Goal: Communication & Community: Connect with others

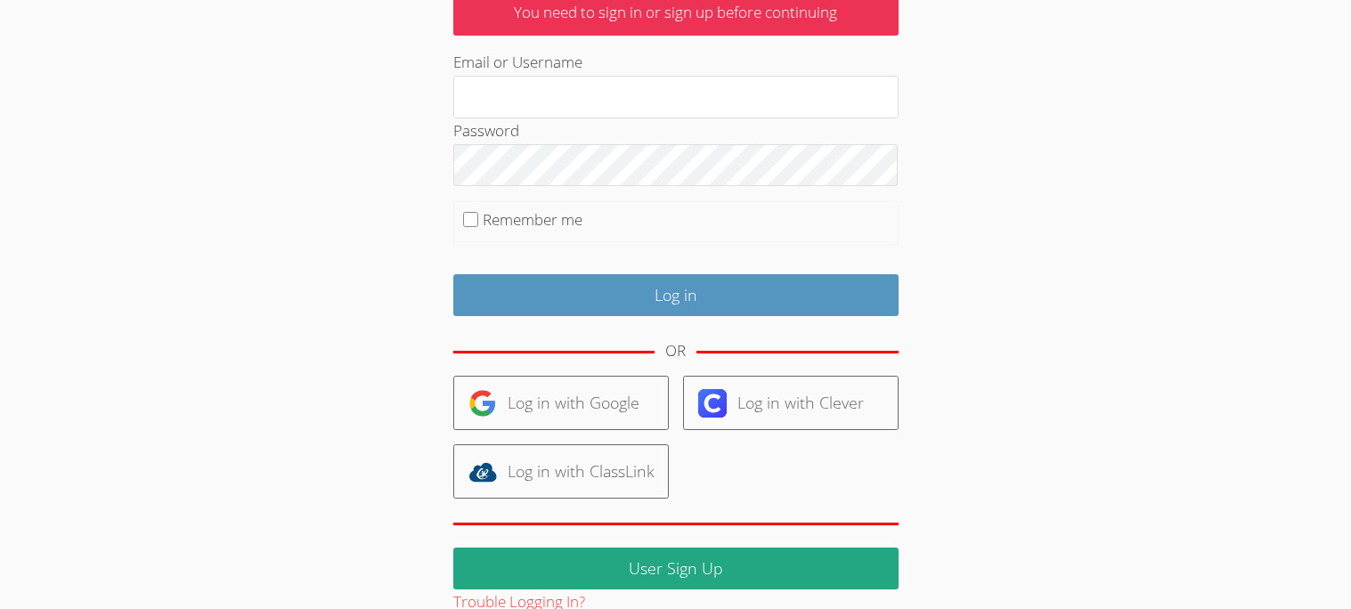
scroll to position [173, 0]
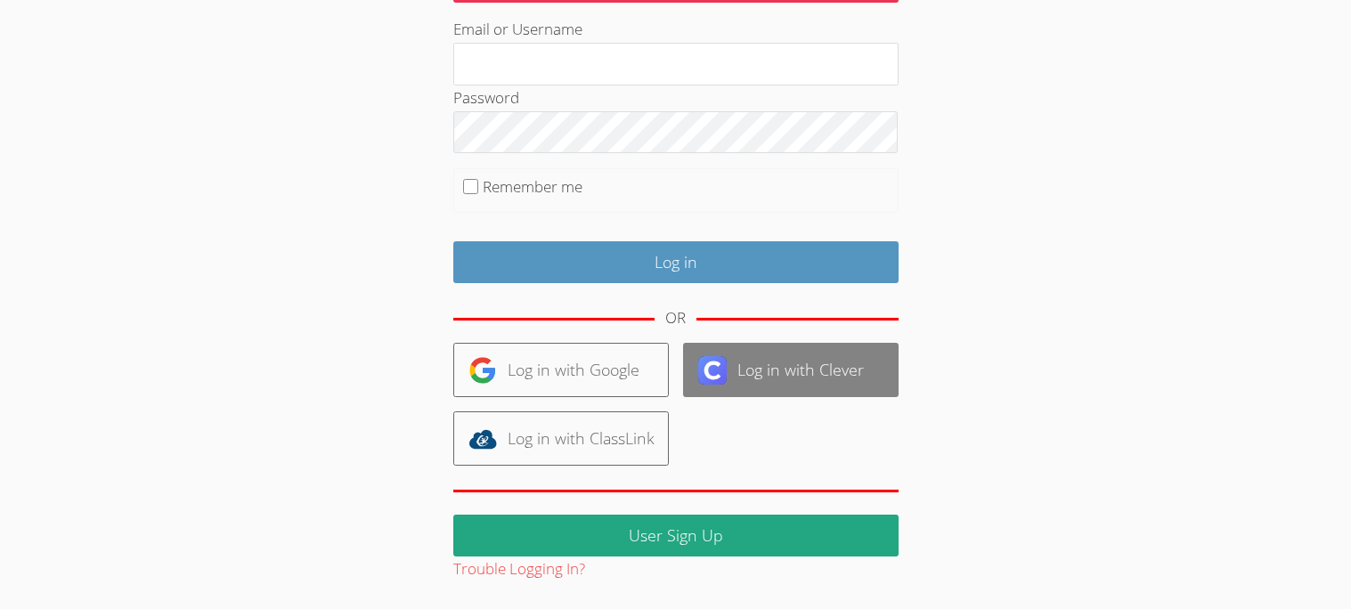
click at [824, 356] on link "Log in with Clever" at bounding box center [791, 370] width 216 height 54
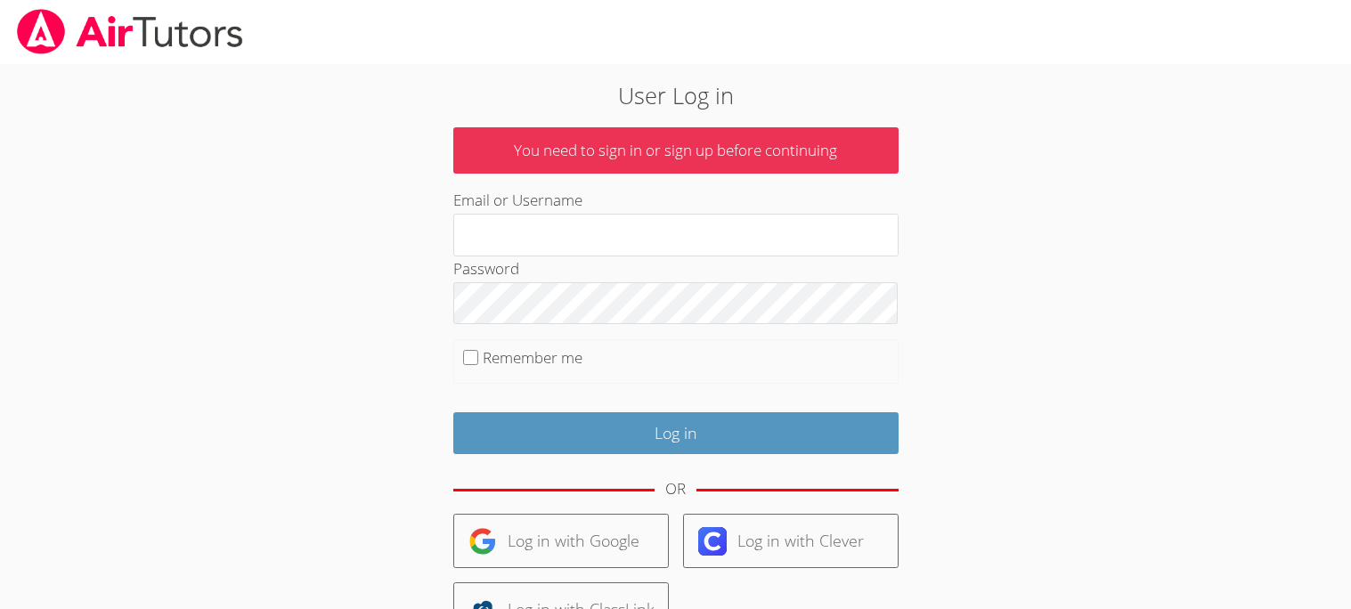
scroll to position [173, 0]
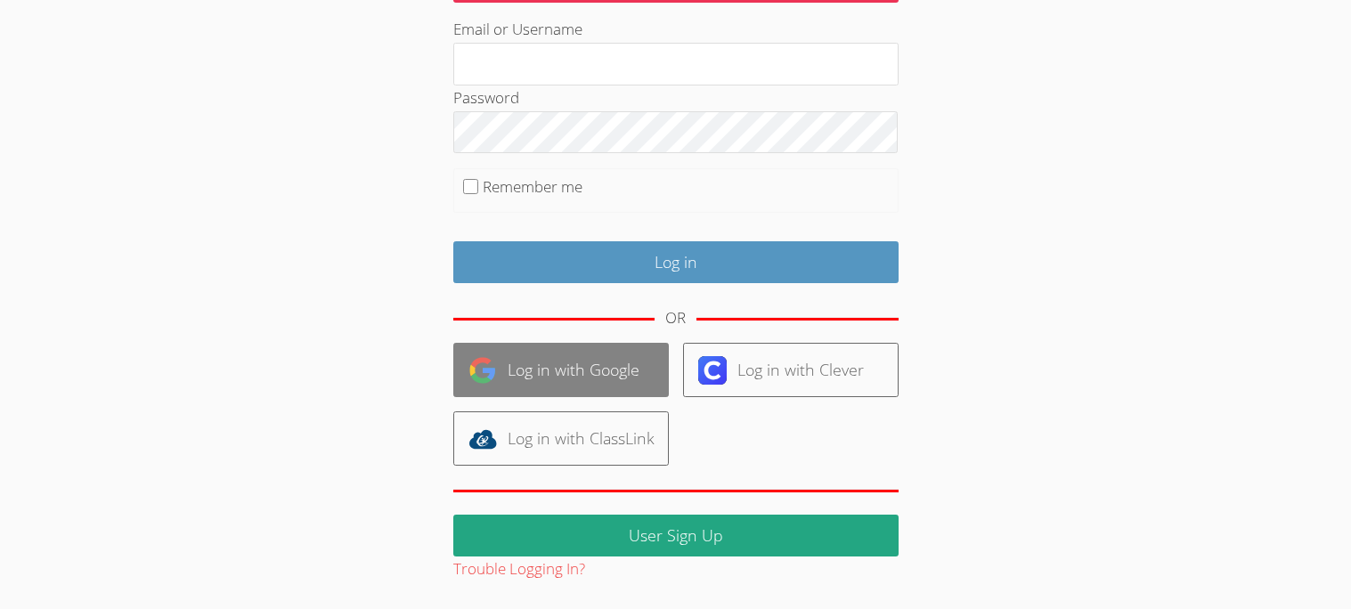
click at [623, 395] on link "Log in with Google" at bounding box center [561, 370] width 216 height 54
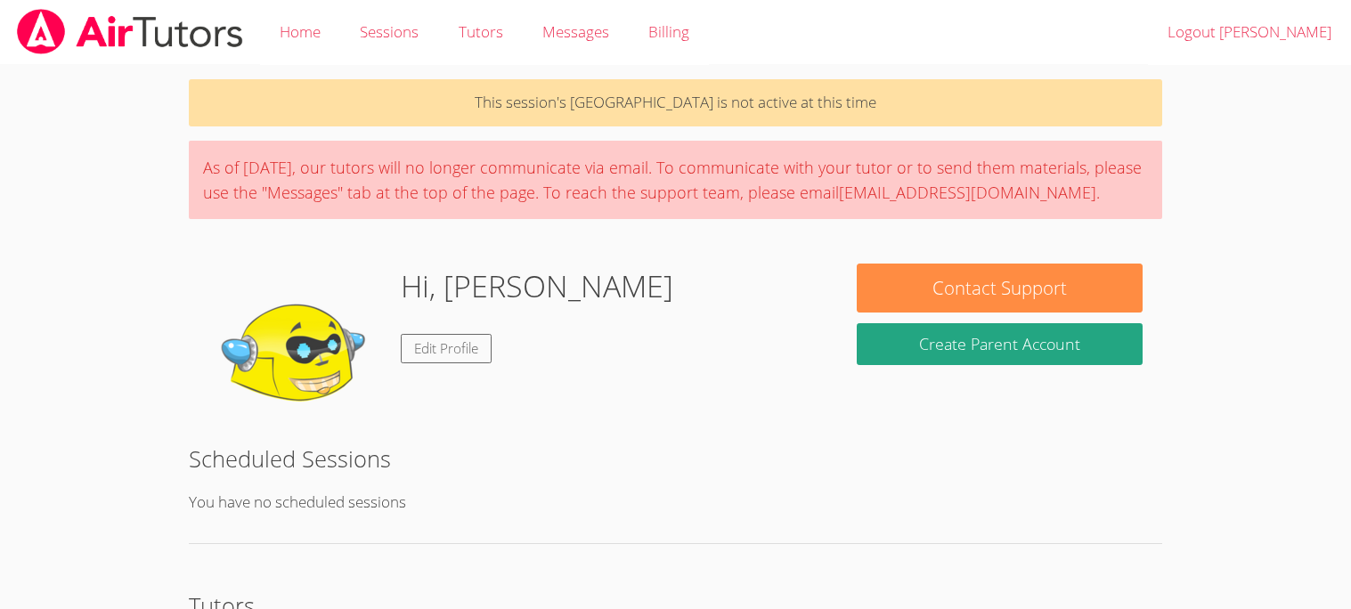
scroll to position [371, 0]
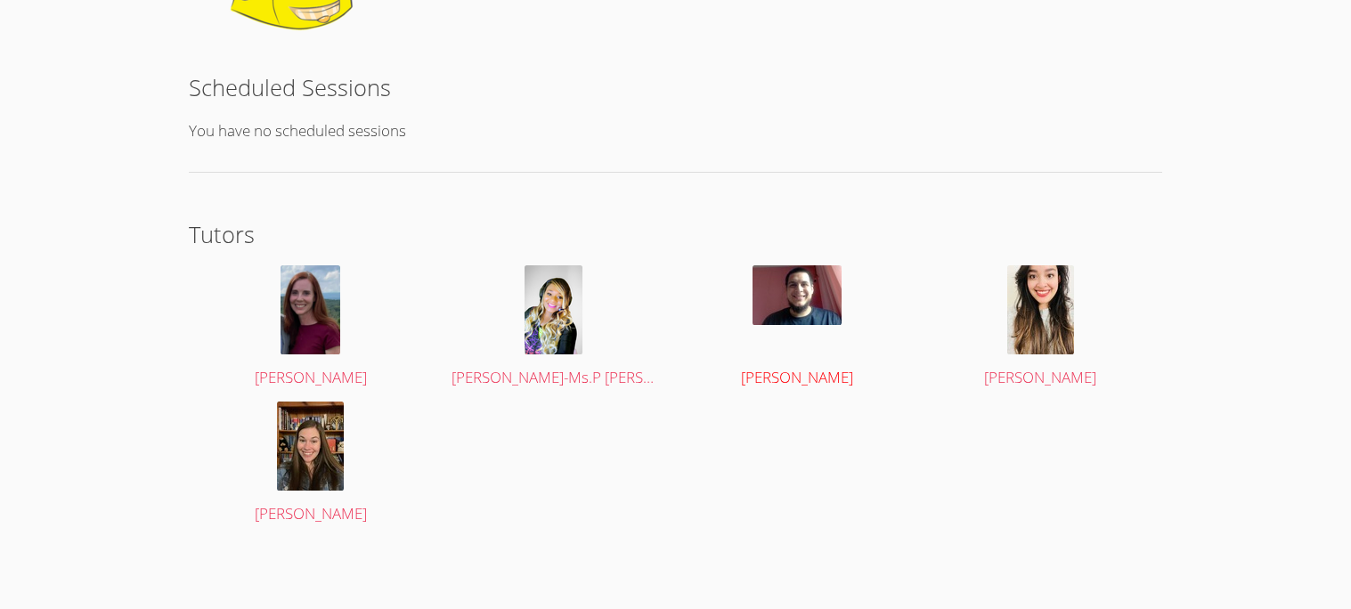
click at [816, 329] on div at bounding box center [797, 309] width 204 height 89
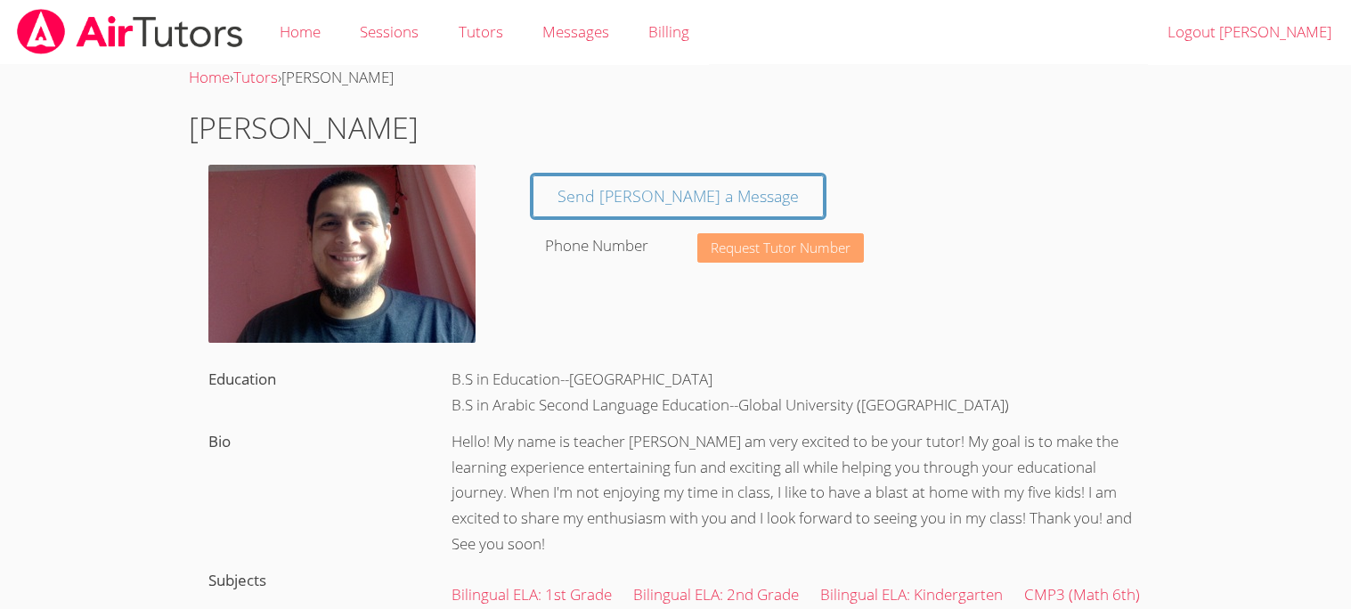
click at [704, 250] on button "Request Tutor Number" at bounding box center [780, 247] width 167 height 29
click at [658, 209] on link "Send Nicholas a Message" at bounding box center [678, 196] width 291 height 42
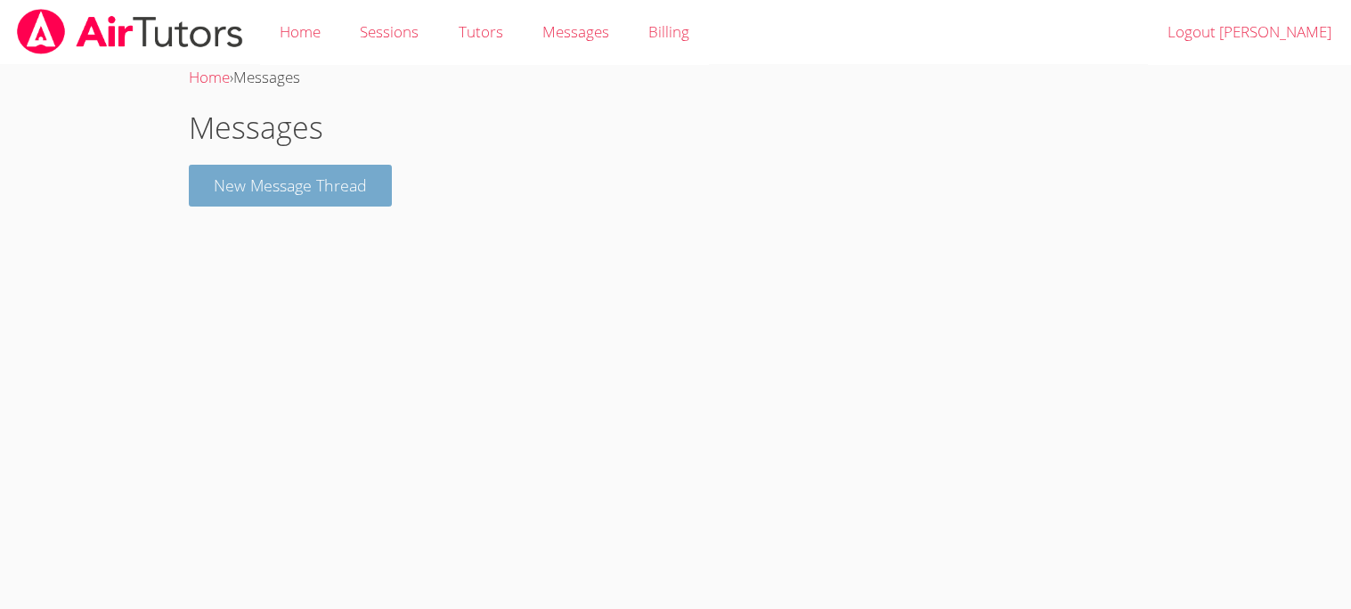
click at [359, 194] on button "New Message Thread" at bounding box center [290, 186] width 203 height 42
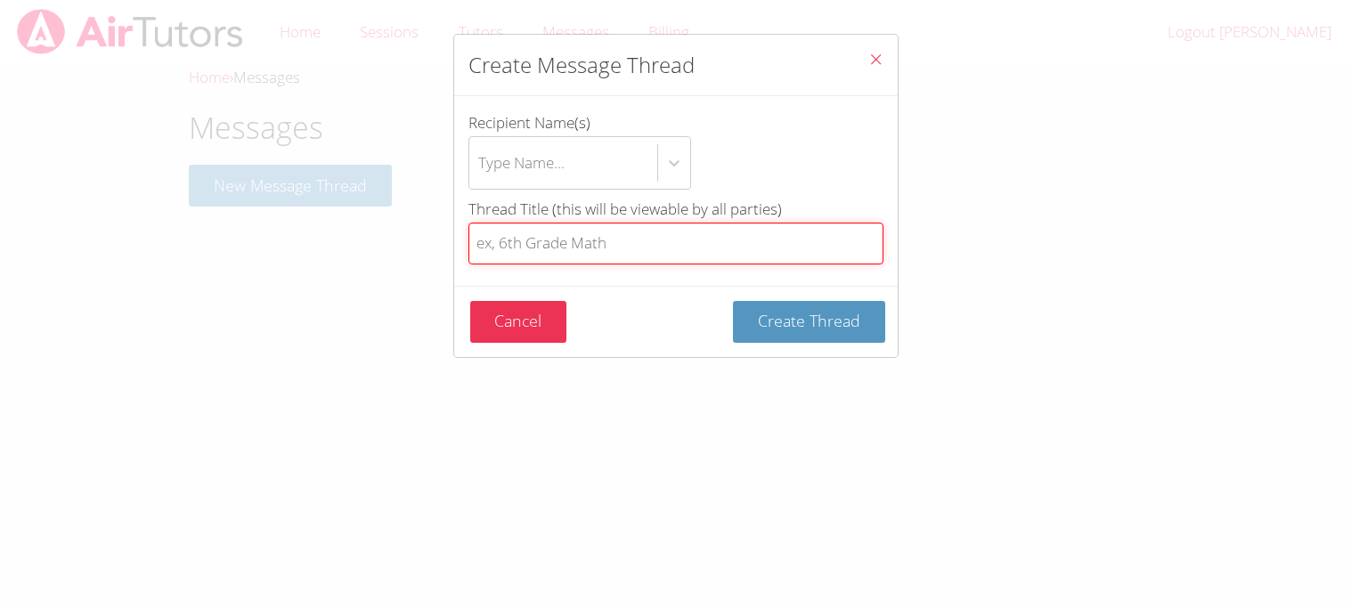
click at [661, 239] on input "Thread Title (this will be viewable by all parties)" at bounding box center [676, 244] width 415 height 42
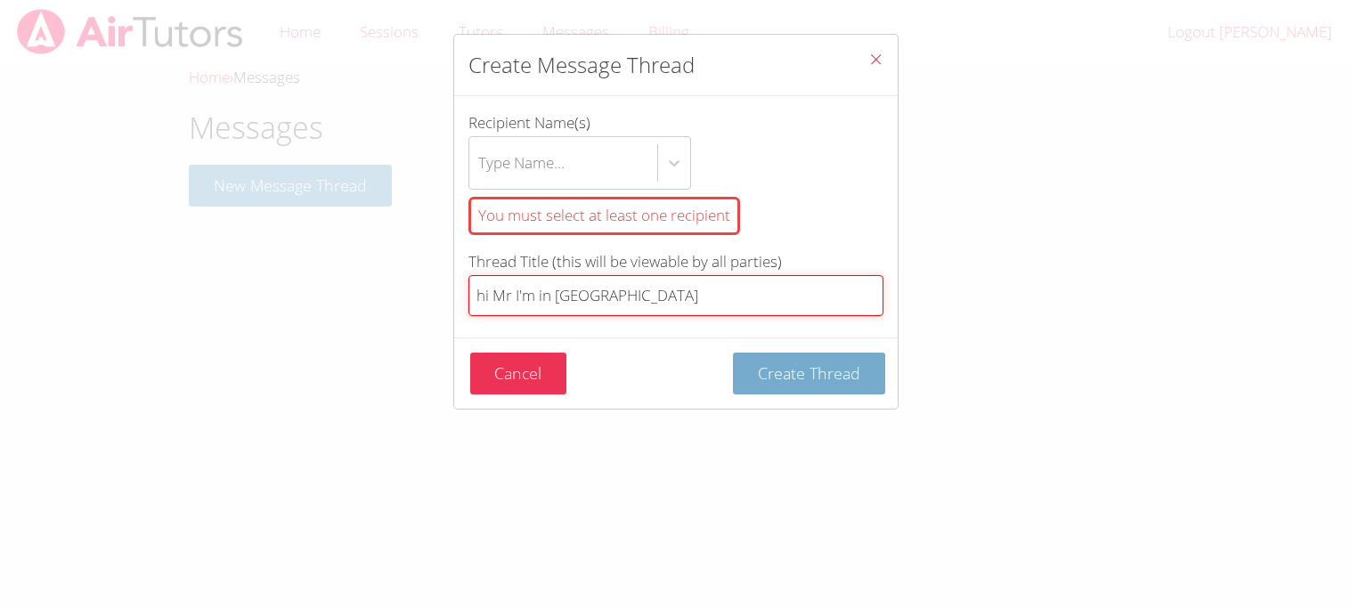
type input "hi Mr I'm in 5grad"
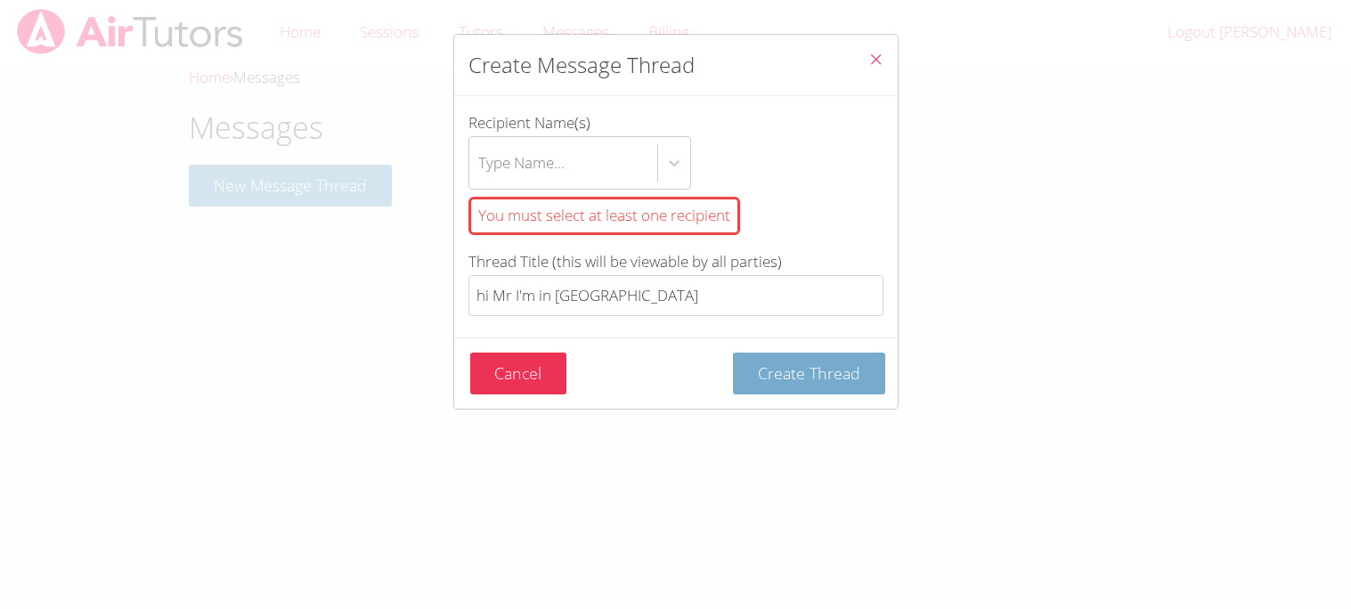
click at [762, 394] on button "Create Thread" at bounding box center [809, 374] width 152 height 42
click at [790, 367] on span "Create Thread" at bounding box center [809, 373] width 102 height 21
click at [880, 67] on icon "Close" at bounding box center [875, 59] width 15 height 15
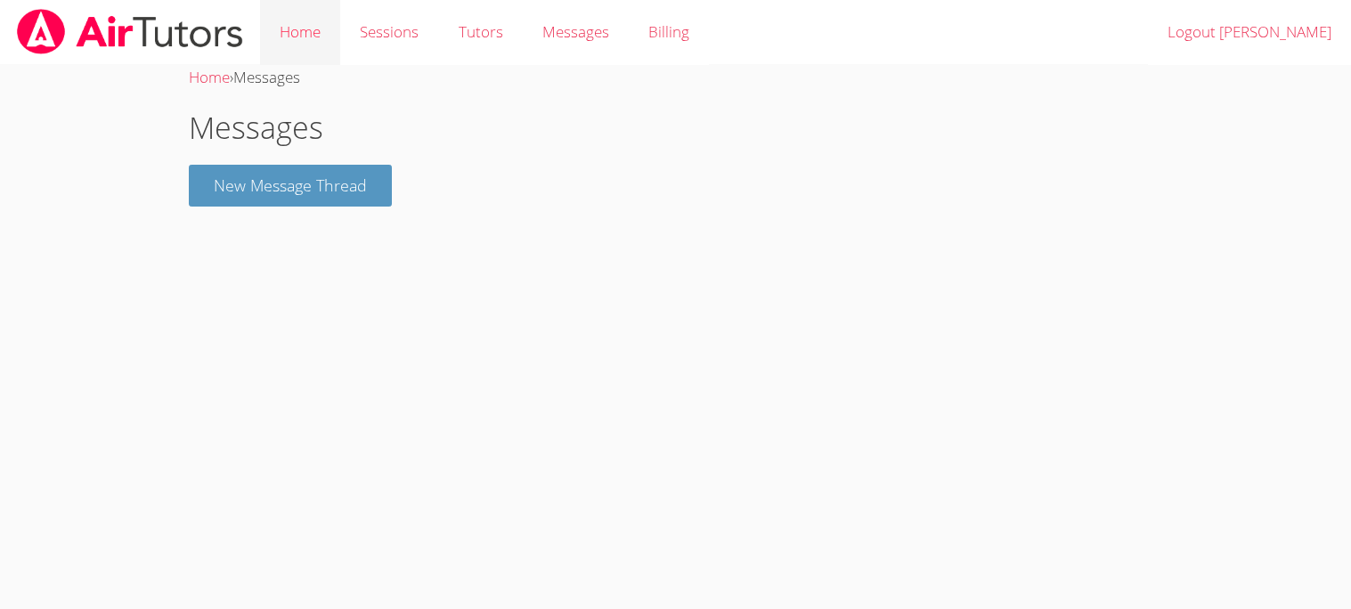
click at [306, 19] on link "Home" at bounding box center [300, 32] width 80 height 65
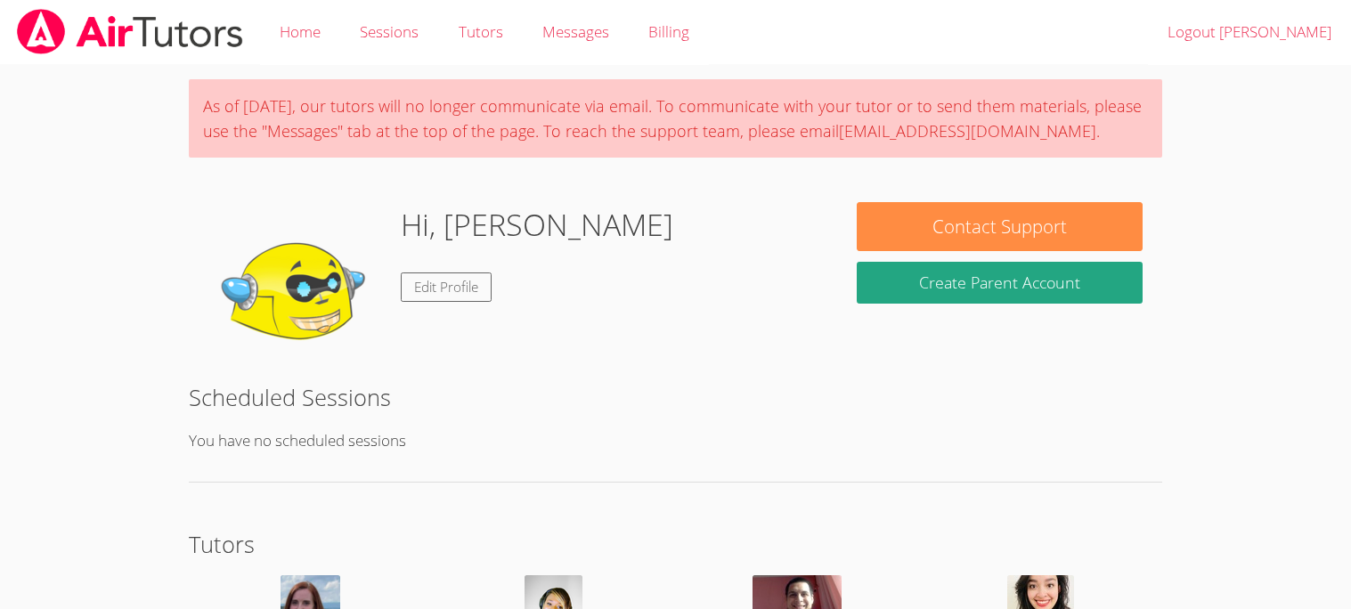
scroll to position [310, 0]
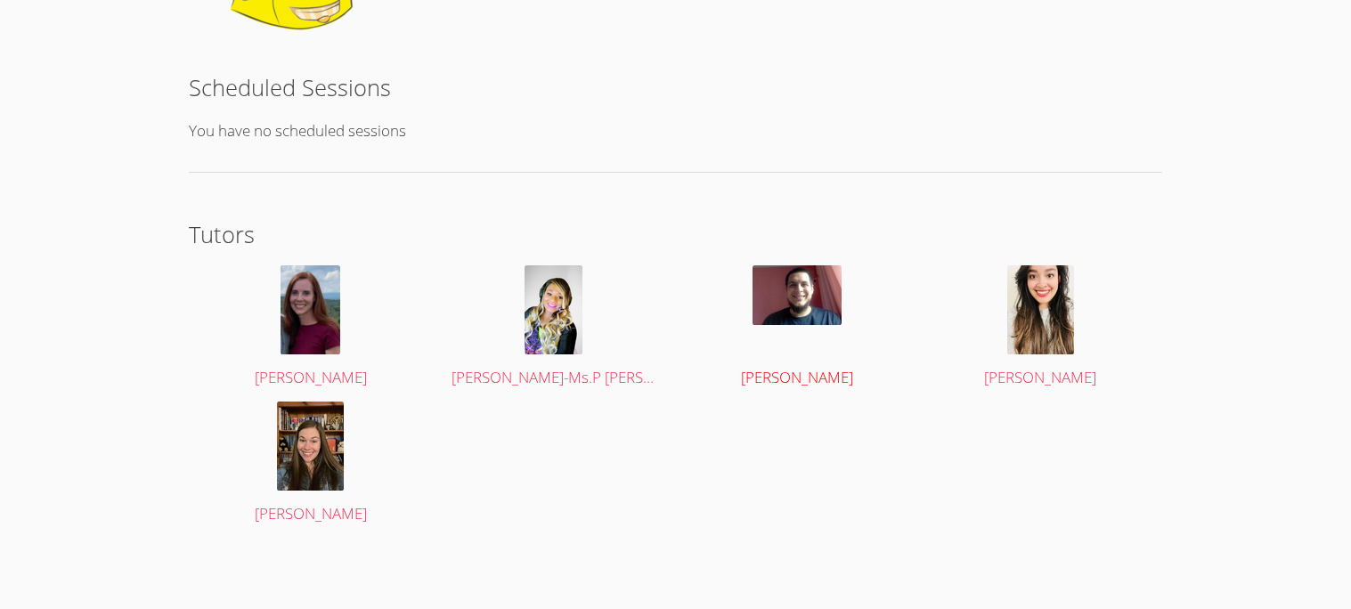
click at [837, 305] on img at bounding box center [797, 295] width 89 height 60
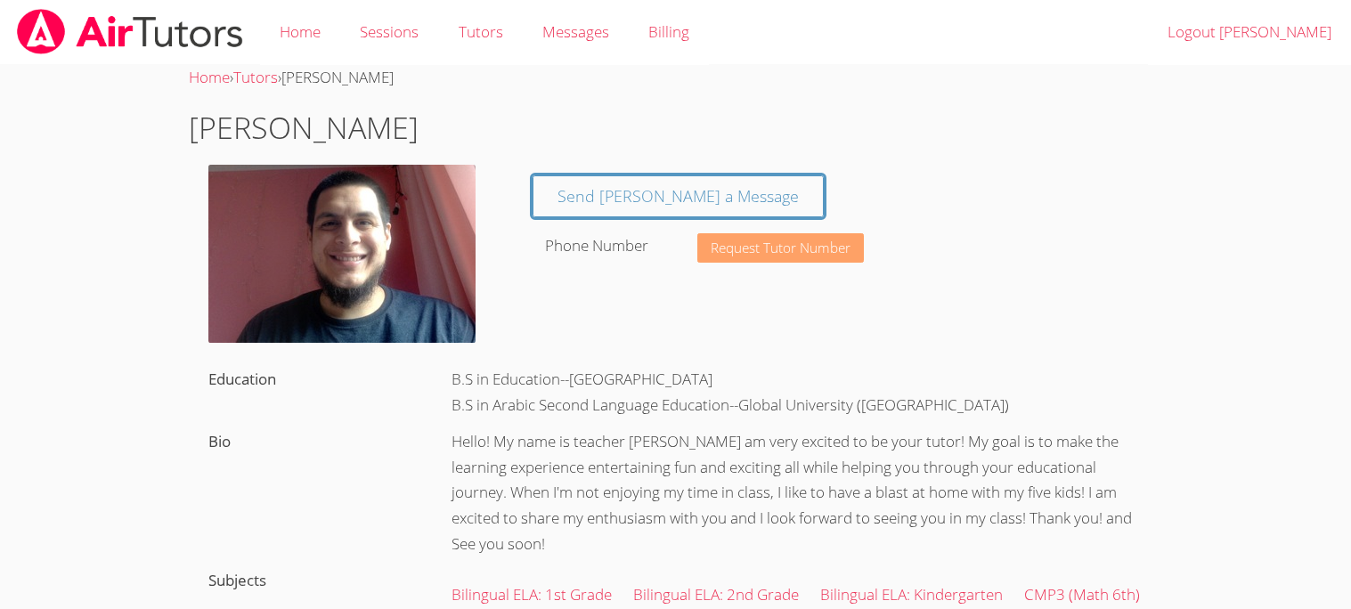
click at [754, 253] on span "Request Tutor Number" at bounding box center [781, 247] width 140 height 13
click at [775, 246] on span "Request Tutor Number" at bounding box center [781, 247] width 140 height 13
